Goal: Task Accomplishment & Management: Complete application form

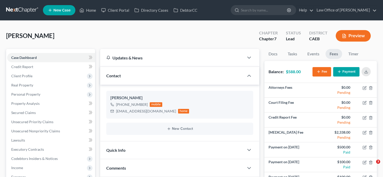
select select "0"
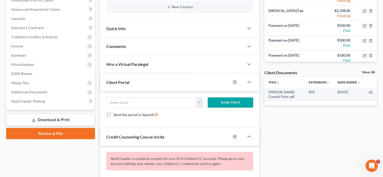
scroll to position [111, 0]
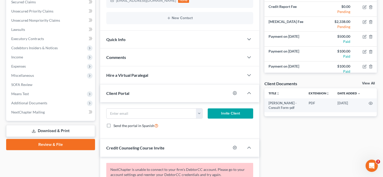
click at [139, 55] on div "Comments" at bounding box center [172, 58] width 144 height 18
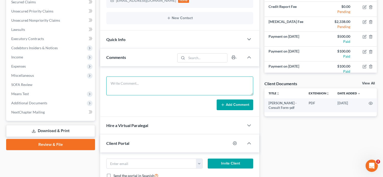
click at [143, 86] on textarea at bounding box center [179, 86] width 147 height 19
paste textarea "DSO"
type textarea "DSO"
click at [242, 105] on button "Add Comment" at bounding box center [235, 105] width 37 height 11
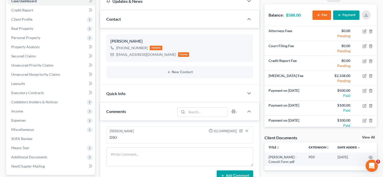
scroll to position [0, 0]
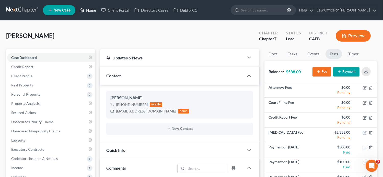
click at [88, 11] on link "Home" at bounding box center [88, 10] width 22 height 9
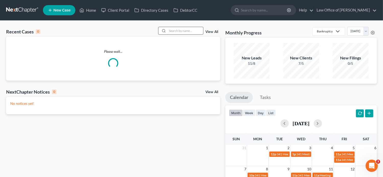
click at [170, 32] on input "search" at bounding box center [185, 30] width 36 height 7
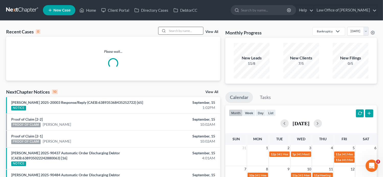
paste input "[PERSON_NAME]"
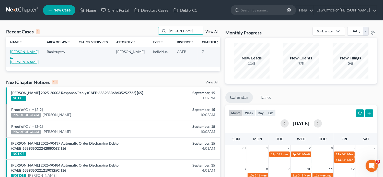
type input "[PERSON_NAME]"
click at [20, 57] on link "[PERSON_NAME] & [PERSON_NAME]" at bounding box center [24, 57] width 28 height 15
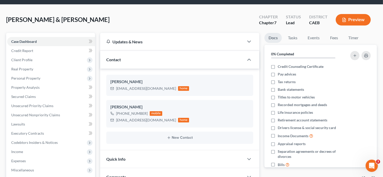
scroll to position [17, 0]
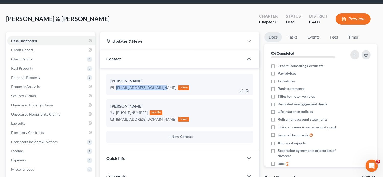
drag, startPoint x: 160, startPoint y: 88, endPoint x: 116, endPoint y: 89, distance: 43.5
click at [116, 89] on div "[EMAIL_ADDRESS][DOMAIN_NAME] home" at bounding box center [149, 88] width 79 height 7
copy div "[EMAIL_ADDRESS][DOMAIN_NAME]"
drag, startPoint x: 153, startPoint y: 120, endPoint x: 117, endPoint y: 119, distance: 36.6
click at [117, 119] on div "[EMAIL_ADDRESS][DOMAIN_NAME] home" at bounding box center [149, 119] width 79 height 7
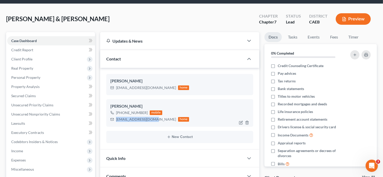
copy div "[EMAIL_ADDRESS][DOMAIN_NAME]"
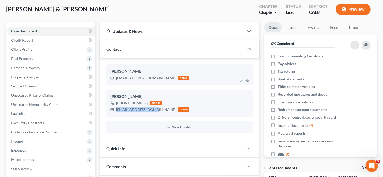
scroll to position [0, 0]
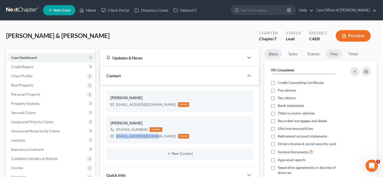
click at [335, 58] on link "Fees" at bounding box center [334, 54] width 16 height 10
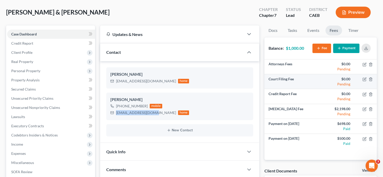
scroll to position [24, 0]
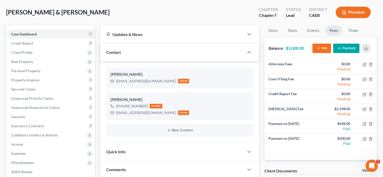
click at [193, 4] on div "[PERSON_NAME] & [PERSON_NAME] Upgraded Chapter Chapter 7 Status Lead District C…" at bounding box center [191, 14] width 371 height 22
click at [367, 47] on icon "button" at bounding box center [366, 48] width 4 height 4
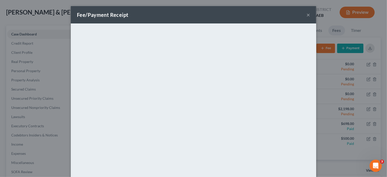
click at [307, 15] on button "×" at bounding box center [309, 15] width 4 height 6
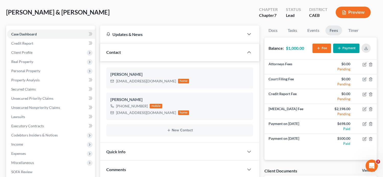
scroll to position [0, 0]
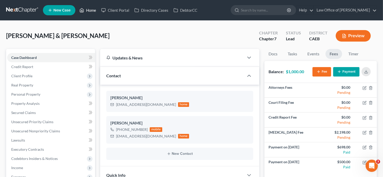
click at [88, 14] on link "Home" at bounding box center [88, 10] width 22 height 9
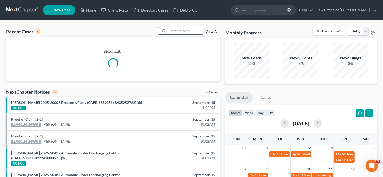
click at [183, 31] on input "search" at bounding box center [185, 30] width 36 height 7
paste input "[PERSON_NAME]"
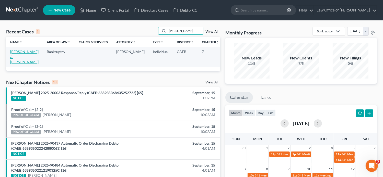
type input "[PERSON_NAME]"
click at [19, 57] on link "[PERSON_NAME] & [PERSON_NAME]" at bounding box center [24, 57] width 28 height 15
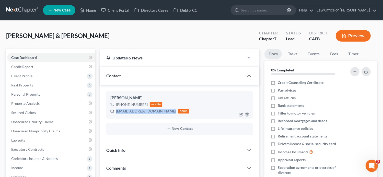
drag, startPoint x: 165, startPoint y: 111, endPoint x: 116, endPoint y: 111, distance: 48.8
click at [116, 111] on div "[EMAIL_ADDRESS][DOMAIN_NAME]" at bounding box center [146, 111] width 60 height 5
copy div "[EMAIL_ADDRESS][DOMAIN_NAME]"
click at [332, 54] on link "Fees" at bounding box center [334, 54] width 16 height 10
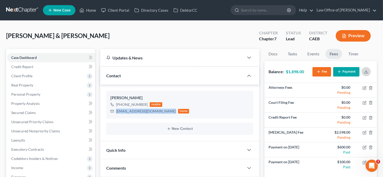
click at [366, 71] on icon "button" at bounding box center [366, 72] width 4 height 4
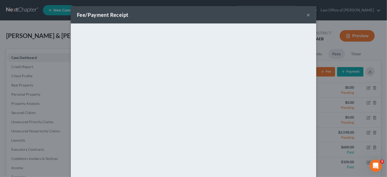
click at [307, 15] on button "×" at bounding box center [309, 15] width 4 height 6
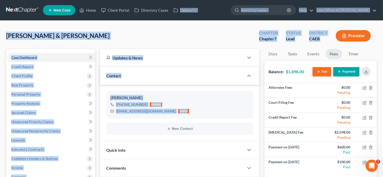
drag, startPoint x: 216, startPoint y: 118, endPoint x: 196, endPoint y: -28, distance: 147.3
click at [196, 0] on html "Home New Case Client Portal Directory Cases DebtorCC Law Office of [PERSON_NAME…" at bounding box center [191, 168] width 383 height 336
click at [148, 26] on div "[PERSON_NAME] & [PERSON_NAME] Upgraded Chapter Chapter 7 Status Lead District C…" at bounding box center [191, 174] width 383 height 306
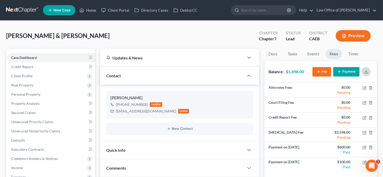
click at [368, 70] on button "button" at bounding box center [366, 71] width 9 height 9
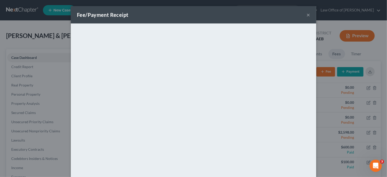
click at [308, 15] on button "×" at bounding box center [309, 15] width 4 height 6
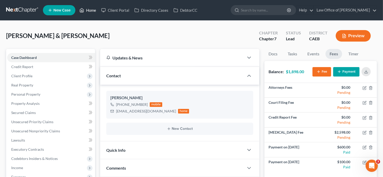
click at [94, 10] on link "Home" at bounding box center [88, 10] width 22 height 9
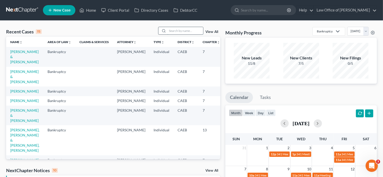
click at [172, 29] on input "search" at bounding box center [185, 30] width 36 height 7
paste input "[PERSON_NAME]"
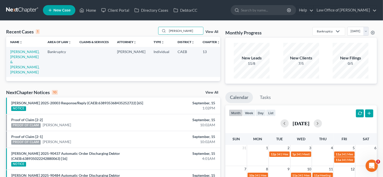
type input "[PERSON_NAME]"
click at [14, 64] on td "[PERSON_NAME], [PERSON_NAME] & [PERSON_NAME], [PERSON_NAME]" at bounding box center [24, 62] width 37 height 30
click at [14, 61] on link "[PERSON_NAME], [PERSON_NAME] & [PERSON_NAME], [PERSON_NAME]" at bounding box center [24, 62] width 29 height 25
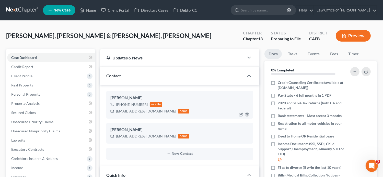
scroll to position [77, 0]
drag, startPoint x: 157, startPoint y: 112, endPoint x: 116, endPoint y: 112, distance: 41.7
click at [116, 112] on div "[EMAIL_ADDRESS][DOMAIN_NAME] home" at bounding box center [149, 111] width 79 height 7
copy div "[EMAIL_ADDRESS][DOMAIN_NAME]"
drag, startPoint x: 156, startPoint y: 135, endPoint x: 112, endPoint y: 138, distance: 44.4
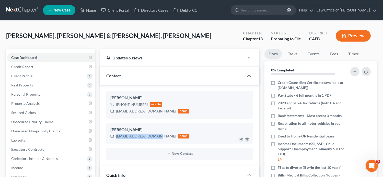
click at [112, 138] on div "[EMAIL_ADDRESS][DOMAIN_NAME] home" at bounding box center [149, 136] width 79 height 7
copy div "[EMAIL_ADDRESS][DOMAIN_NAME]"
click at [336, 52] on link "Fees" at bounding box center [334, 54] width 16 height 10
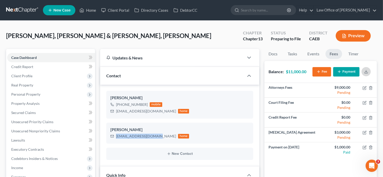
click at [369, 68] on button "button" at bounding box center [366, 71] width 9 height 9
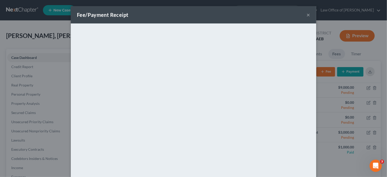
click at [308, 12] on div "Fee/Payment Receipt ×" at bounding box center [193, 14] width 245 height 17
click at [307, 14] on button "×" at bounding box center [309, 15] width 4 height 6
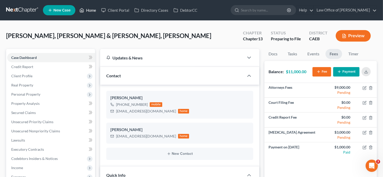
click at [90, 12] on link "Home" at bounding box center [88, 10] width 22 height 9
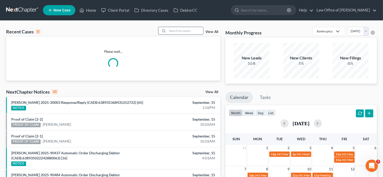
click at [170, 31] on input "search" at bounding box center [185, 30] width 36 height 7
paste input "[PERSON_NAME]"
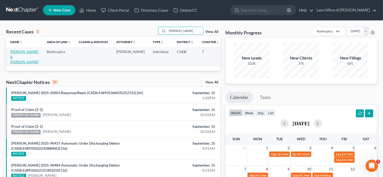
type input "[PERSON_NAME]"
click at [15, 56] on link "[PERSON_NAME] & [PERSON_NAME]" at bounding box center [24, 57] width 28 height 15
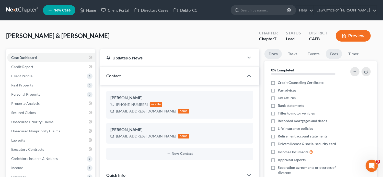
click at [336, 55] on link "Fees" at bounding box center [334, 54] width 16 height 10
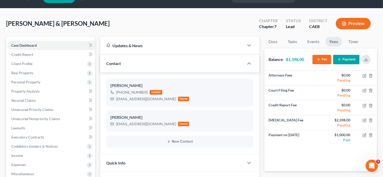
scroll to position [14, 0]
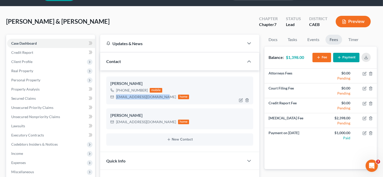
drag, startPoint x: 162, startPoint y: 96, endPoint x: 115, endPoint y: 96, distance: 47.6
click at [115, 96] on div "[EMAIL_ADDRESS][DOMAIN_NAME] home" at bounding box center [149, 97] width 79 height 7
copy div "[EMAIL_ADDRESS][DOMAIN_NAME]"
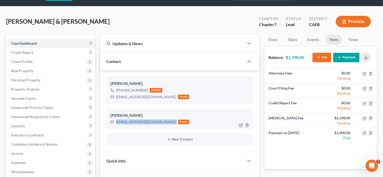
drag, startPoint x: 155, startPoint y: 122, endPoint x: 114, endPoint y: 123, distance: 41.2
click at [114, 123] on div "[EMAIL_ADDRESS][DOMAIN_NAME] home" at bounding box center [149, 122] width 79 height 7
copy div "[EMAIL_ADDRESS][DOMAIN_NAME]"
click at [369, 58] on button "button" at bounding box center [366, 57] width 9 height 9
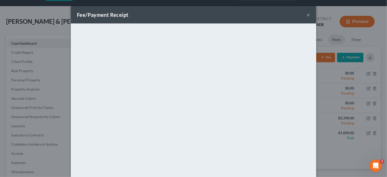
click at [307, 18] on button "×" at bounding box center [309, 15] width 4 height 6
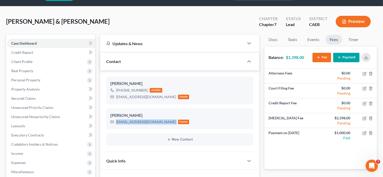
scroll to position [0, 0]
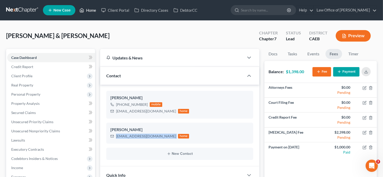
click at [92, 14] on link "Home" at bounding box center [88, 10] width 22 height 9
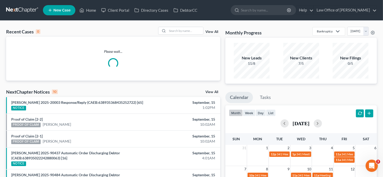
click at [181, 26] on div "Recent Cases 0 View All Please wait... NextChapter Notices 10 View All [PERSON_…" at bounding box center [191, 168] width 383 height 295
click at [184, 31] on input "search" at bounding box center [185, 30] width 36 height 7
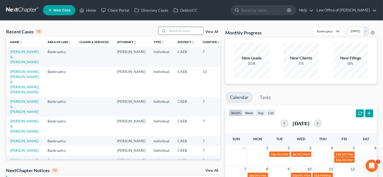
paste input "[PERSON_NAME]"
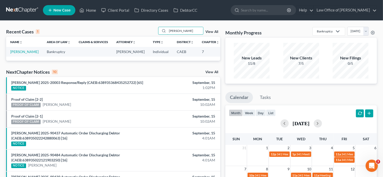
type input "[PERSON_NAME]"
click at [16, 54] on link "[PERSON_NAME]" at bounding box center [24, 52] width 28 height 4
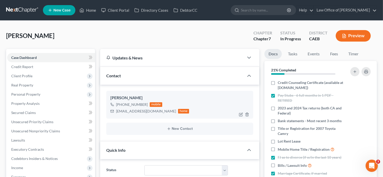
scroll to position [40, 0]
drag, startPoint x: 153, startPoint y: 113, endPoint x: 117, endPoint y: 111, distance: 36.6
click at [117, 111] on div "[EMAIL_ADDRESS][DOMAIN_NAME] home" at bounding box center [149, 111] width 79 height 7
drag, startPoint x: 117, startPoint y: 111, endPoint x: 157, endPoint y: 110, distance: 40.2
click at [157, 110] on div "[EMAIL_ADDRESS][DOMAIN_NAME] home" at bounding box center [149, 111] width 79 height 7
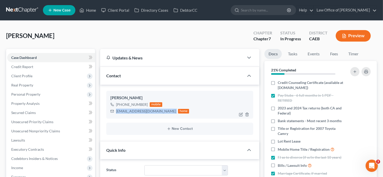
copy div "[EMAIL_ADDRESS][DOMAIN_NAME]"
click at [337, 53] on link "Fees" at bounding box center [334, 54] width 16 height 10
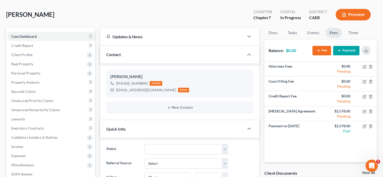
scroll to position [0, 0]
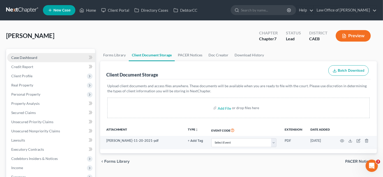
click at [36, 58] on span "Case Dashboard" at bounding box center [24, 57] width 26 height 4
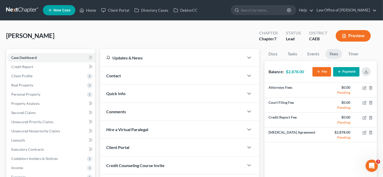
click at [119, 76] on span "Contact" at bounding box center [113, 75] width 15 height 5
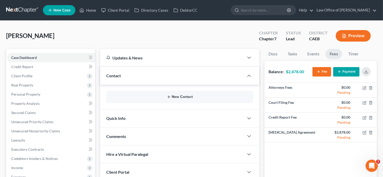
click at [173, 95] on button "New Contact" at bounding box center [179, 97] width 139 height 4
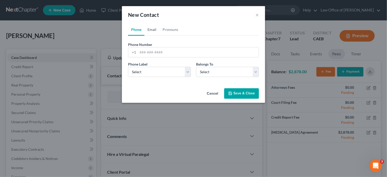
click at [150, 31] on link "Email" at bounding box center [151, 30] width 15 height 12
click at [157, 51] on input "email" at bounding box center [198, 53] width 121 height 10
paste input "sergio@newgenconcrete.net"
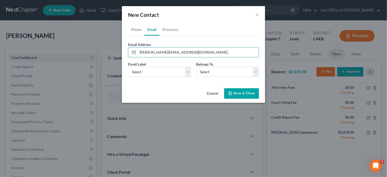
type input "sergio@newgenconcrete.net"
click at [143, 64] on label "Email Label" at bounding box center [137, 64] width 18 height 5
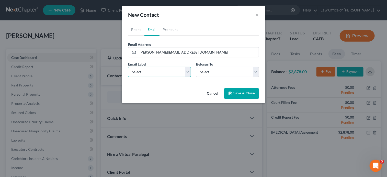
click at [147, 69] on select "Select Home Work Other" at bounding box center [159, 72] width 63 height 10
select select "0"
click at [128, 67] on select "Select Home Work Other" at bounding box center [159, 72] width 63 height 10
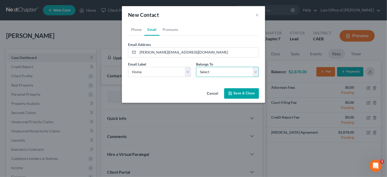
click at [209, 76] on select "Select Client Other" at bounding box center [227, 72] width 63 height 10
select select "0"
click at [196, 67] on select "Select Client Other" at bounding box center [227, 72] width 63 height 10
click at [140, 53] on input "sergio@newgenconcrete.net" at bounding box center [198, 53] width 121 height 10
type input "sergio@newgenconcrete.net"
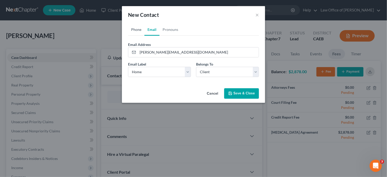
click at [137, 31] on link "Phone" at bounding box center [136, 30] width 16 height 12
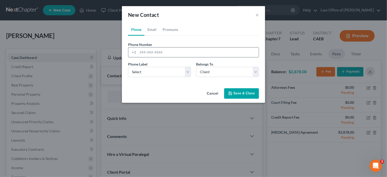
click at [161, 55] on input "tel" at bounding box center [198, 53] width 121 height 10
paste input "510) 322-4877"
click at [139, 52] on input "510) 322-4877" at bounding box center [198, 53] width 121 height 10
type input "(510) 322-4877"
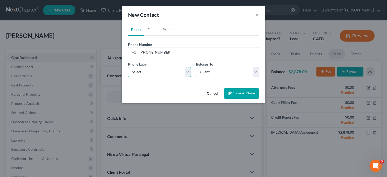
click at [153, 75] on select "Select Mobile Home Work Other" at bounding box center [159, 72] width 63 height 10
select select "0"
click at [128, 67] on select "Select Mobile Home Work Other" at bounding box center [159, 72] width 63 height 10
click at [250, 92] on button "Save & Close" at bounding box center [241, 93] width 35 height 11
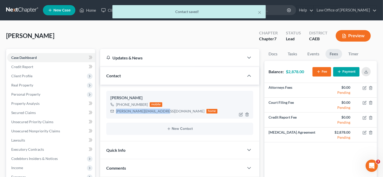
drag, startPoint x: 162, startPoint y: 111, endPoint x: 114, endPoint y: 112, distance: 47.6
click at [114, 112] on div "sergio@newgenconcrete.net home" at bounding box center [163, 111] width 107 height 7
copy div "sergio@newgenconcrete.net"
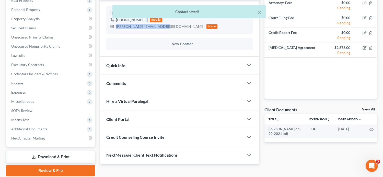
scroll to position [86, 0]
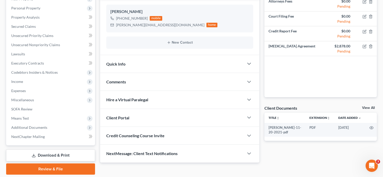
click at [138, 116] on div "Client Portal" at bounding box center [172, 118] width 144 height 18
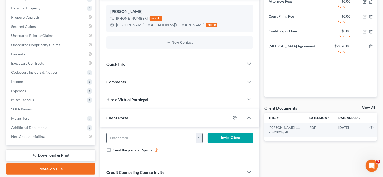
click at [146, 135] on input "email" at bounding box center [152, 138] width 90 height 10
paste input "sergio@newgenconcrete.net"
type input "sergio@newgenconcrete.net"
click at [229, 139] on button "Invite Client" at bounding box center [231, 138] width 46 height 10
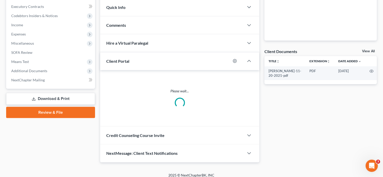
scroll to position [147, 0]
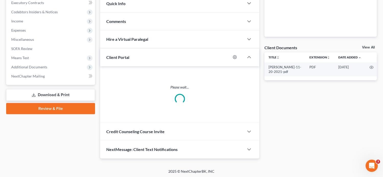
click at [174, 130] on div "Credit Counseling Course Invite" at bounding box center [172, 132] width 144 height 18
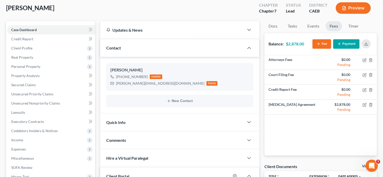
scroll to position [0, 0]
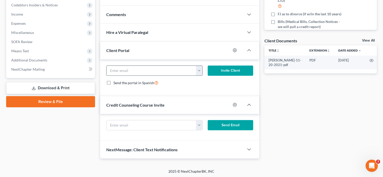
click at [162, 73] on input "email" at bounding box center [152, 71] width 90 height 10
paste input "sergio@newgenconcrete.net"
type input "sergio@newgenconcrete.net"
click at [216, 70] on button "Invite Client" at bounding box center [231, 71] width 46 height 10
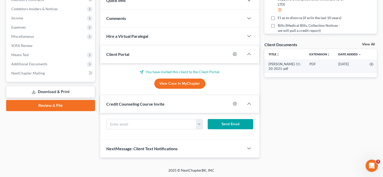
scroll to position [149, 0]
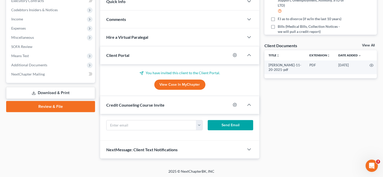
click at [150, 133] on form "sergio@newgenconcrete.net Send Email" at bounding box center [180, 127] width 152 height 14
click at [144, 126] on input "text" at bounding box center [152, 126] width 90 height 10
paste input "sergio@newgenconcrete.net"
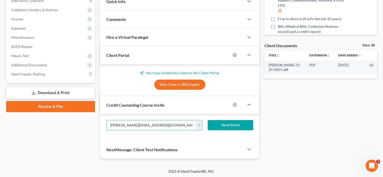
type input "sergio@newgenconcrete.net"
click at [235, 125] on button "Send Email" at bounding box center [231, 125] width 46 height 10
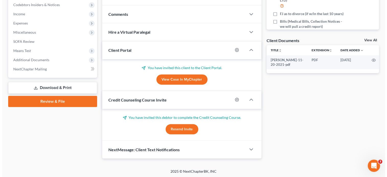
scroll to position [0, 0]
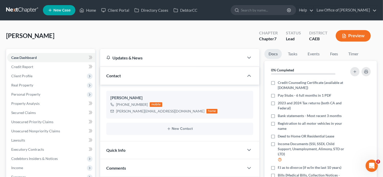
click at [65, 10] on span "New Case" at bounding box center [61, 10] width 17 height 4
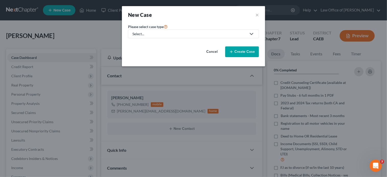
click at [167, 36] on div "Select..." at bounding box center [189, 33] width 114 height 5
click at [149, 44] on div "Bankruptcy" at bounding box center [142, 43] width 18 height 5
select select "8"
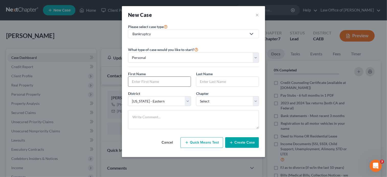
click at [165, 83] on input "text" at bounding box center [159, 82] width 62 height 10
paste input "Client(s) agreed to pay the statutory flat fee of Eleven Thousand Seven Hundred…"
type input "Client(s) agreed to pay the statutory flat fee of Eleven Thousand Seven Hundred…"
drag, startPoint x: 189, startPoint y: 83, endPoint x: 100, endPoint y: 91, distance: 89.4
click at [100, 91] on div "New Case × Please select case type * Bankruptcy Bankruptcy Other What type of c…" at bounding box center [193, 88] width 387 height 177
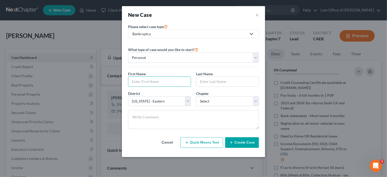
paste input "Client(s) agreed to pay the statutory flat fee of Eleven Thousand Seven Hundred…"
type input "Client(s) agreed to pay the statutory flat fee of Eleven Thousand Seven Hundred…"
click at [143, 82] on input "Client(s) agreed to pay the statutory flat fee of Eleven Thousand Seven Hundred…" at bounding box center [159, 82] width 62 height 10
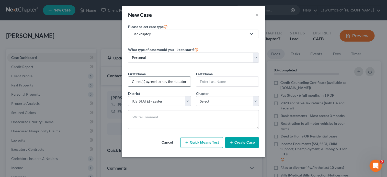
click at [143, 82] on input "Client(s) agreed to pay the statutory flat fee of Eleven Thousand Seven Hundred…" at bounding box center [159, 82] width 62 height 10
click at [149, 81] on input "text" at bounding box center [159, 82] width 62 height 10
paste input "Jean Kea"
type input "Jean Kea"
click at [210, 83] on input "text" at bounding box center [227, 82] width 62 height 10
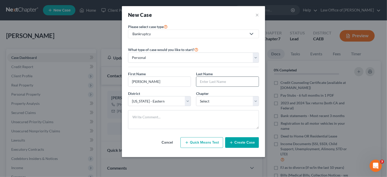
paste input "Jean Kea"
type input "Jean Kea"
click at [217, 98] on select "Select 7 11 12 13" at bounding box center [227, 101] width 63 height 10
click at [258, 15] on button "×" at bounding box center [257, 14] width 4 height 7
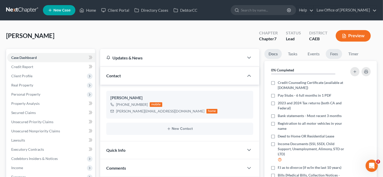
click at [333, 57] on link "Fees" at bounding box center [334, 54] width 16 height 10
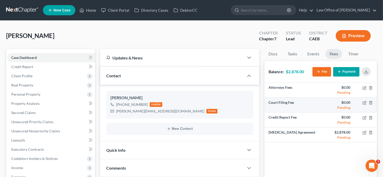
scroll to position [9, 0]
